Goal: Transaction & Acquisition: Purchase product/service

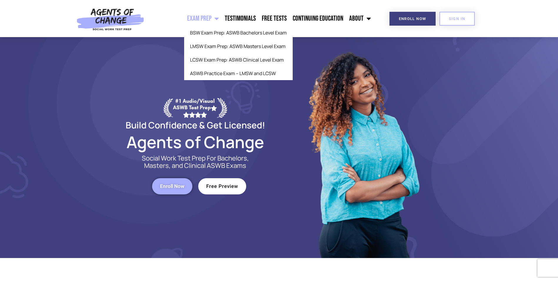
click at [216, 20] on span "Menu" at bounding box center [214, 18] width 7 height 13
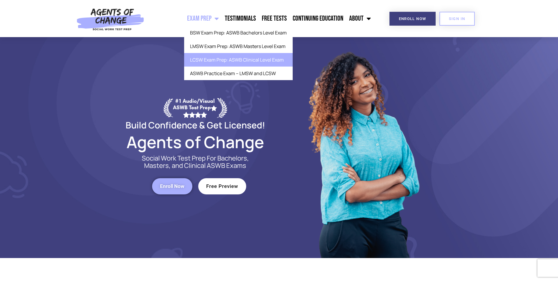
click at [239, 58] on link "LCSW Exam Prep: ASWB Clinical Level Exam" at bounding box center [238, 60] width 109 height 14
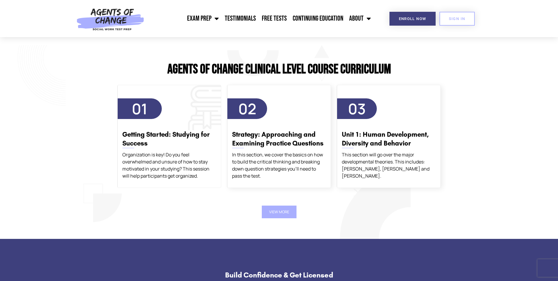
scroll to position [1088, 0]
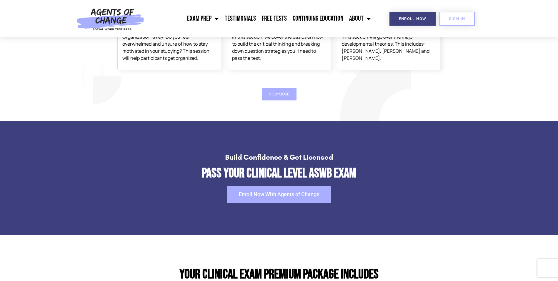
click at [288, 194] on span "Enroll Now With Agents of Change" at bounding box center [279, 193] width 81 height 5
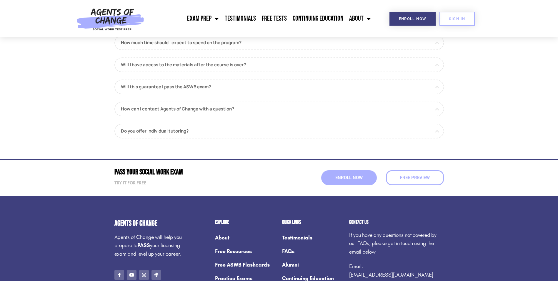
scroll to position [706, 0]
